Goal: Use online tool/utility: Utilize a website feature to perform a specific function

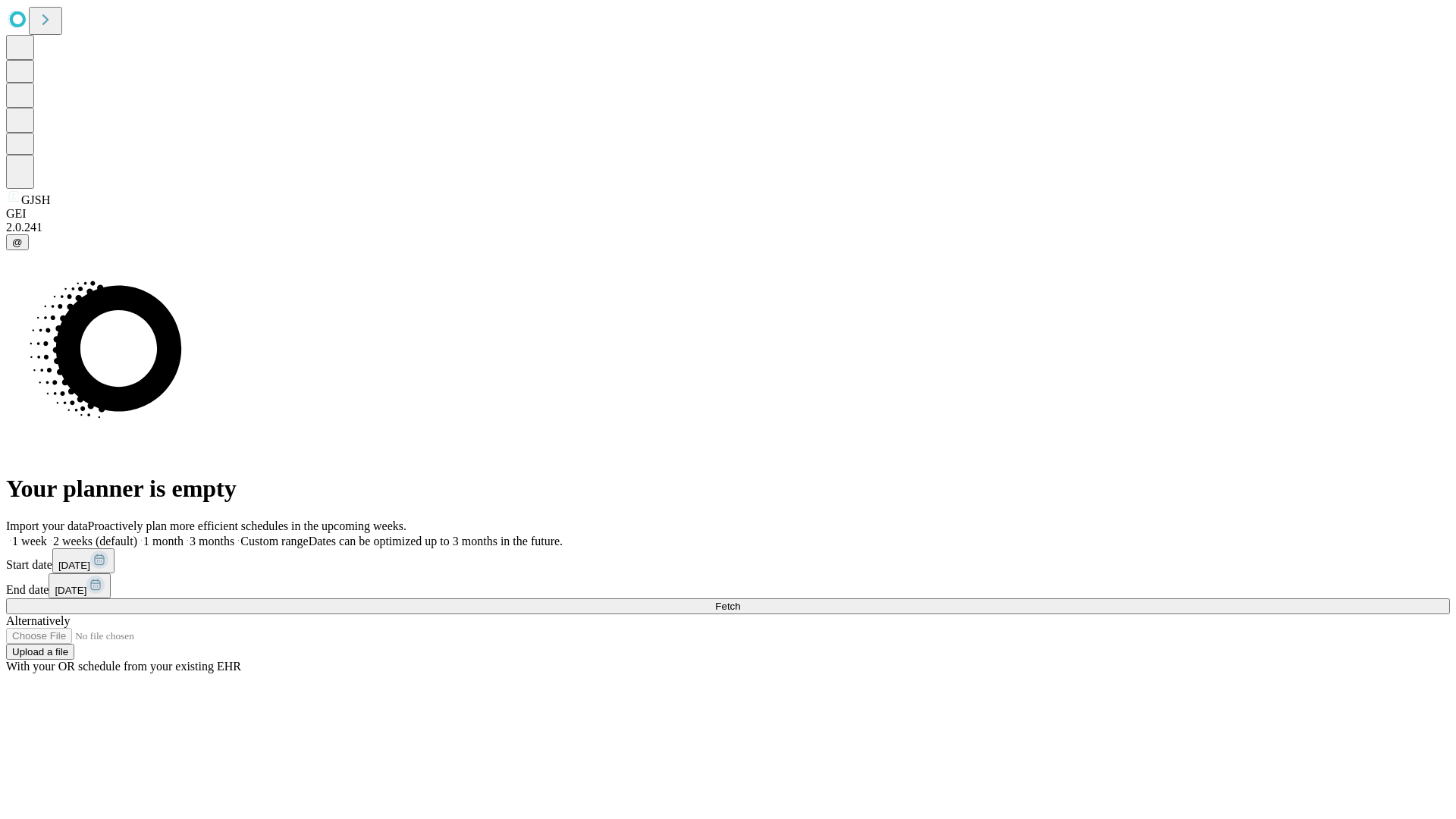
click at [740, 600] on span "Fetch" at bounding box center [727, 606] width 25 height 12
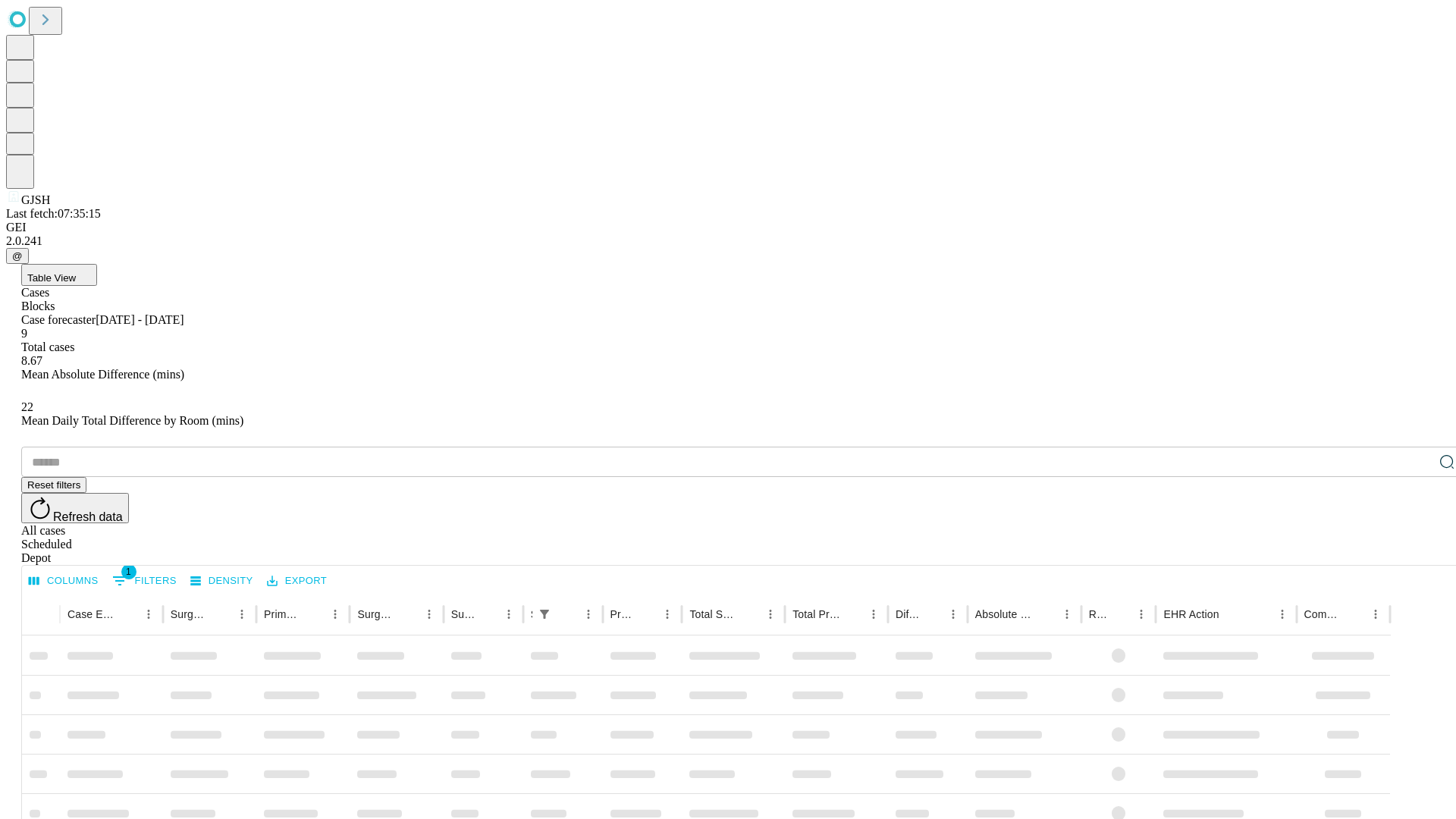
click at [76, 272] on span "Table View" at bounding box center [51, 278] width 49 height 12
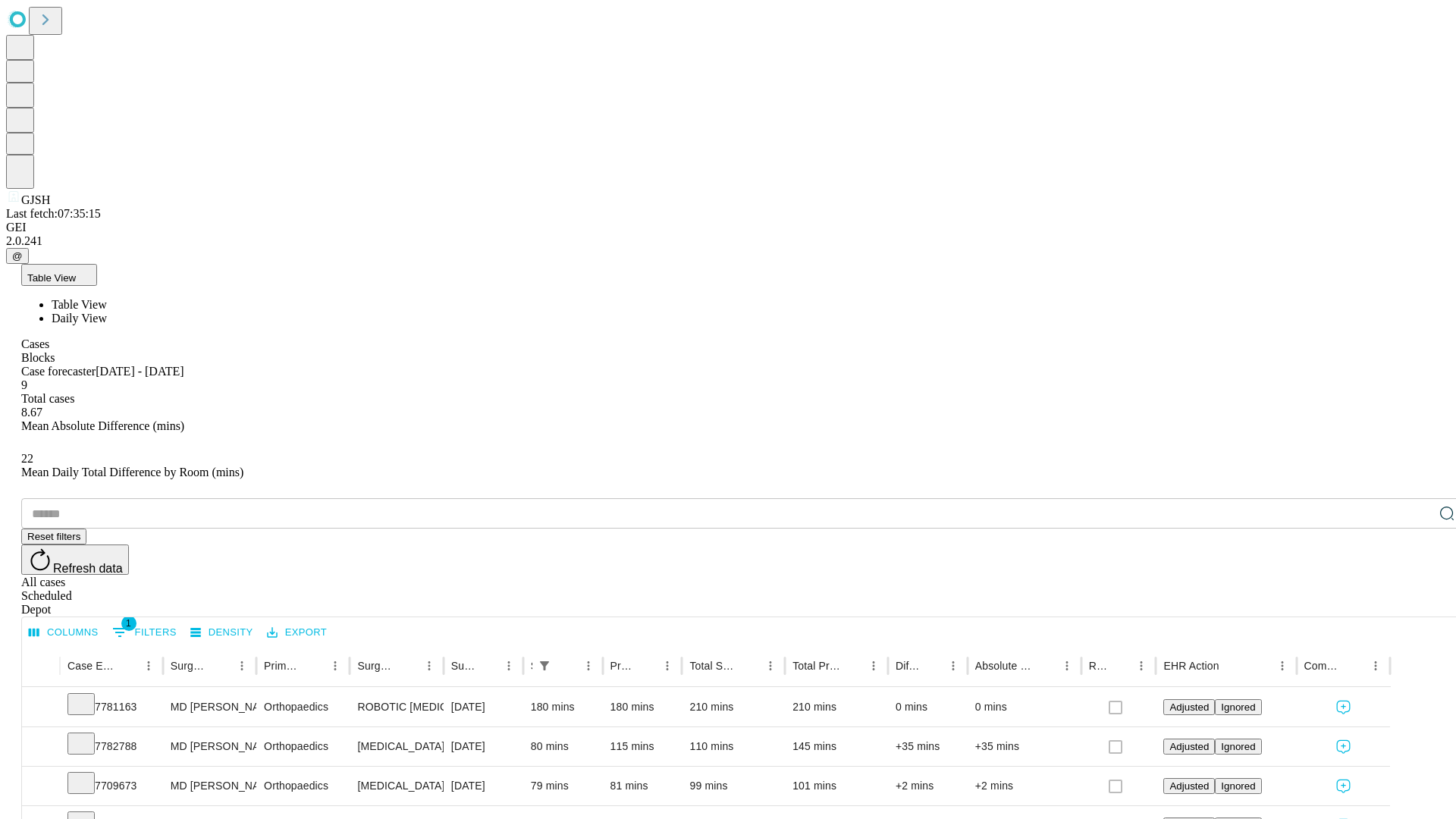
click at [107, 312] on span "Daily View" at bounding box center [80, 318] width 56 height 13
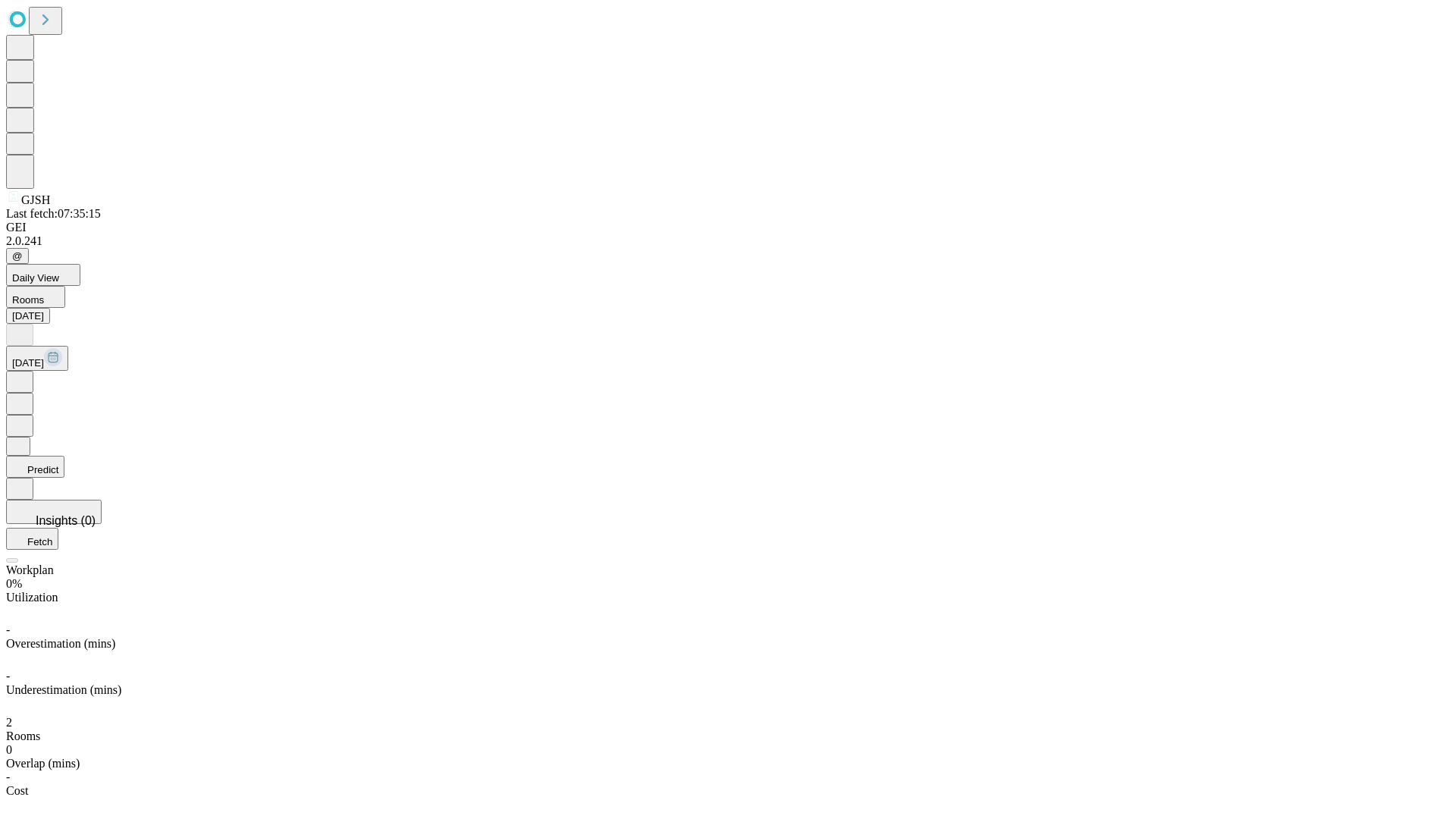
click at [64, 456] on button "Predict" at bounding box center [35, 466] width 58 height 22
